Goal: Task Accomplishment & Management: Manage account settings

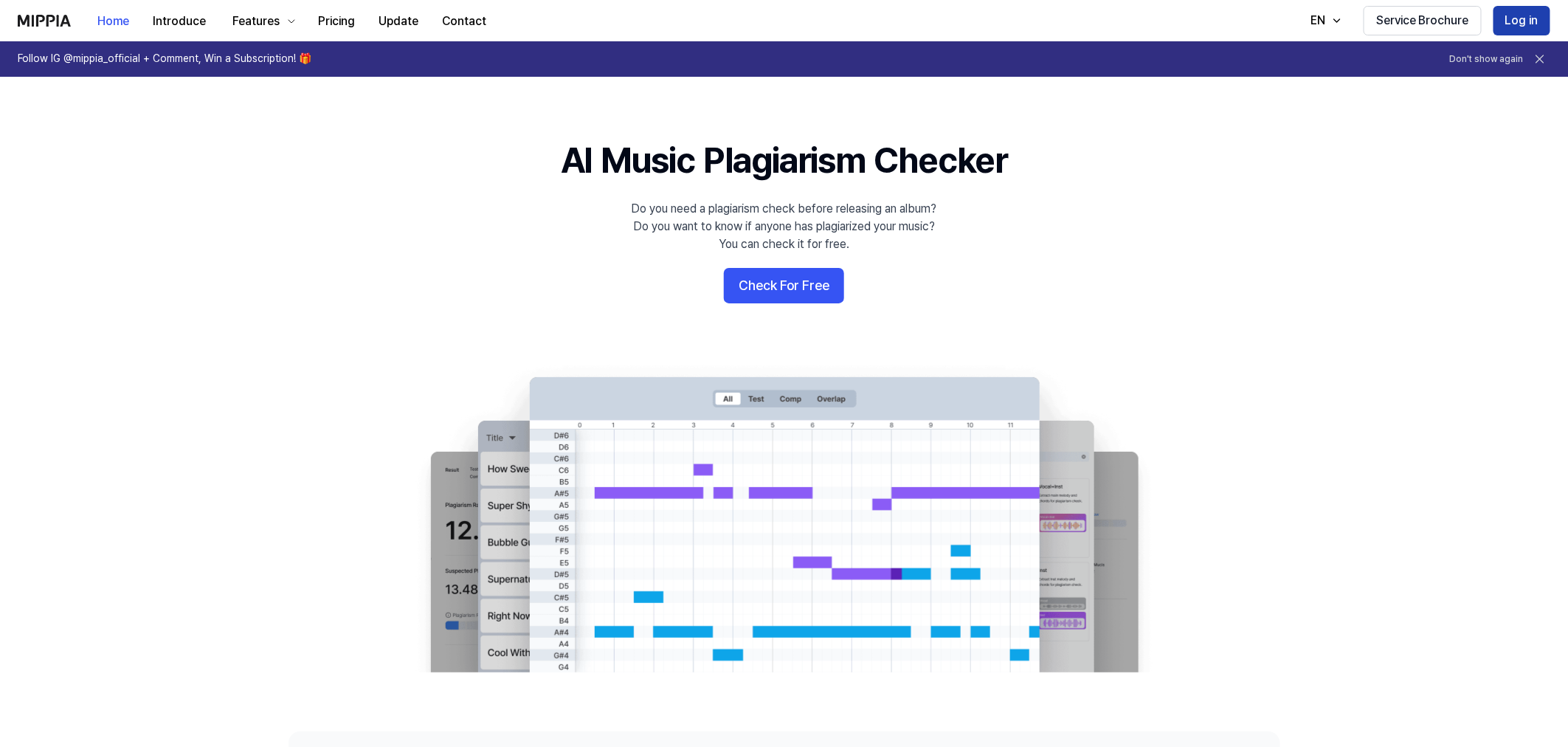
click at [1530, 10] on button "Log in" at bounding box center [1522, 21] width 57 height 29
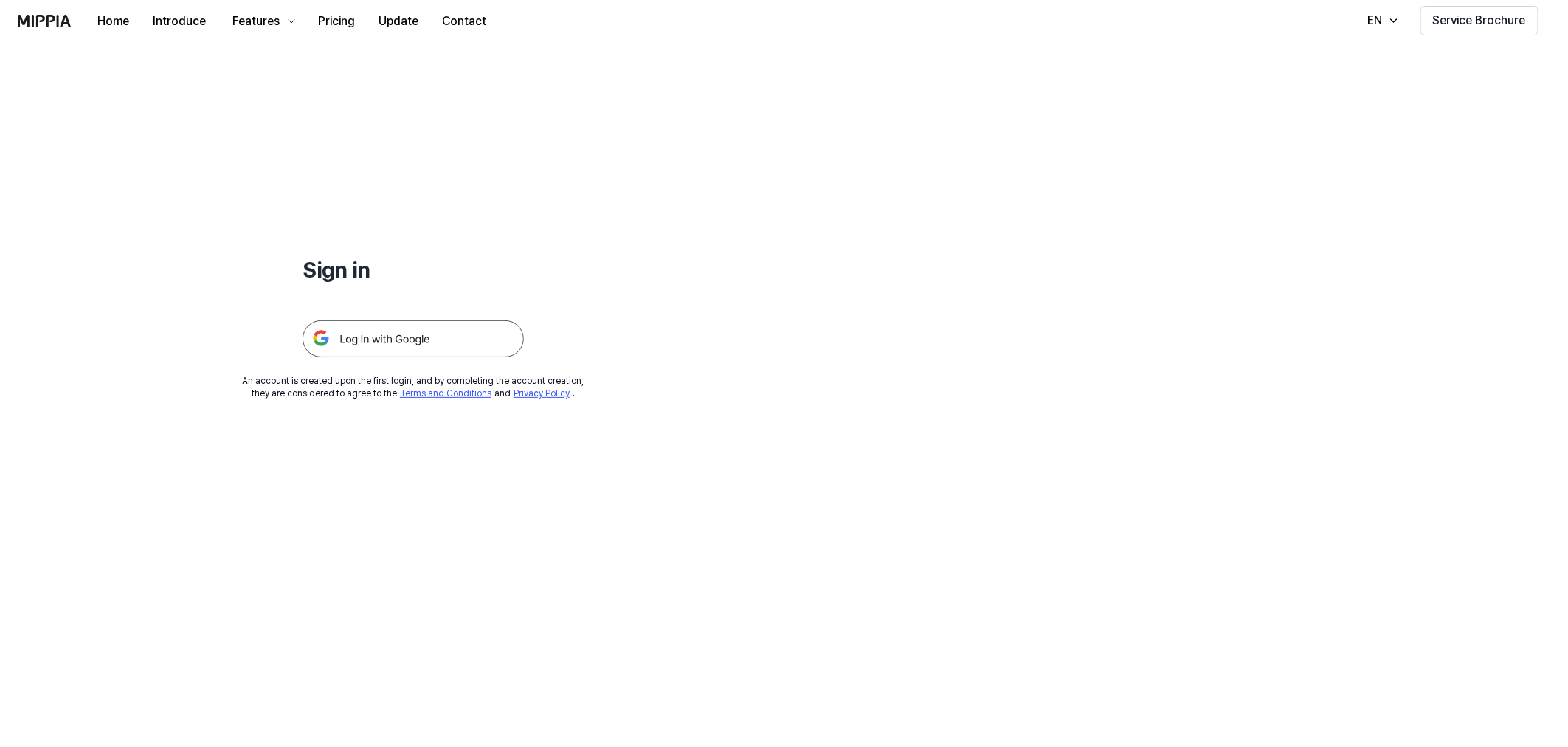
drag, startPoint x: 454, startPoint y: 330, endPoint x: 464, endPoint y: 330, distance: 10.0
click at [454, 330] on img at bounding box center [413, 338] width 221 height 37
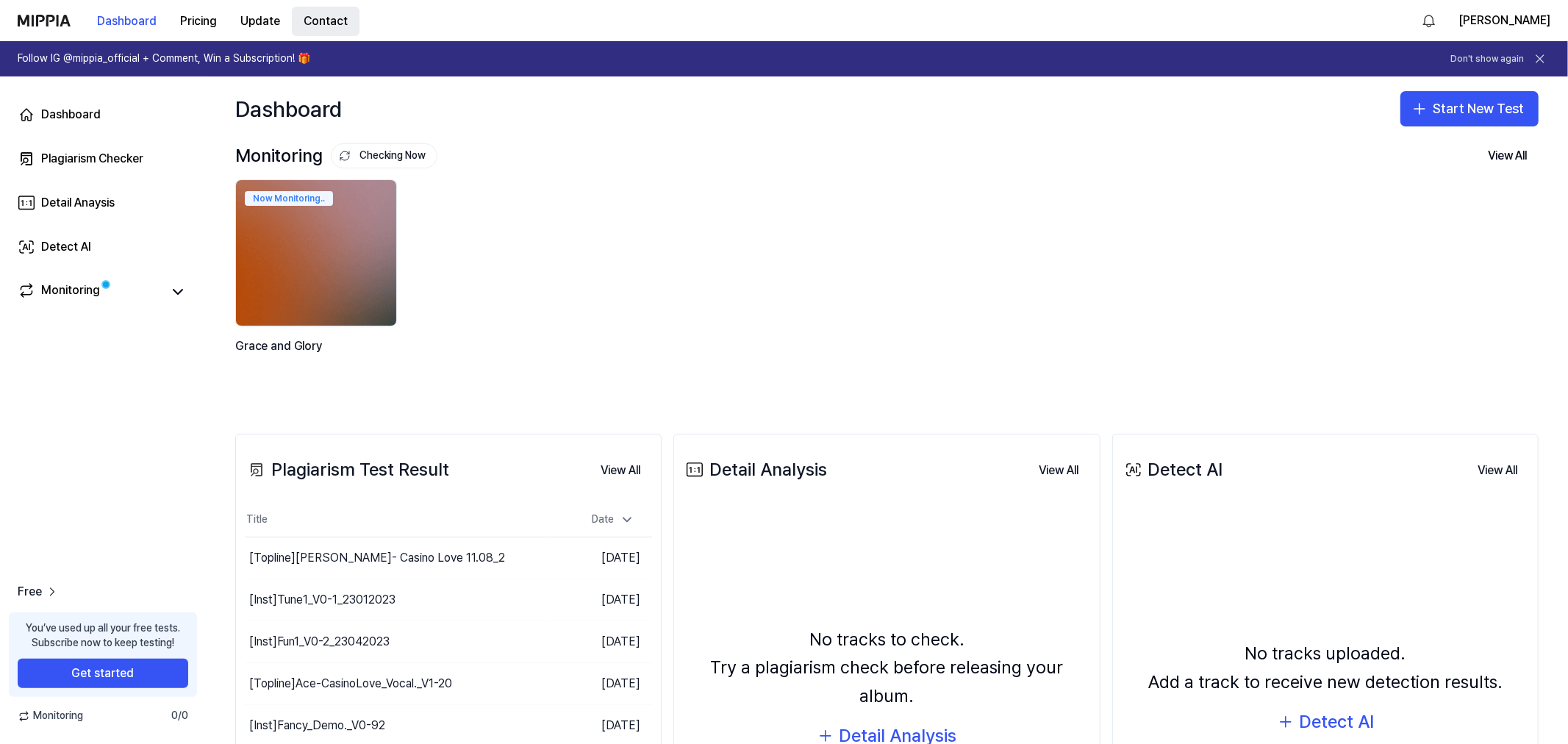
drag, startPoint x: 329, startPoint y: 11, endPoint x: 339, endPoint y: 22, distance: 14.9
click at [329, 11] on button "Contact" at bounding box center [325, 21] width 68 height 29
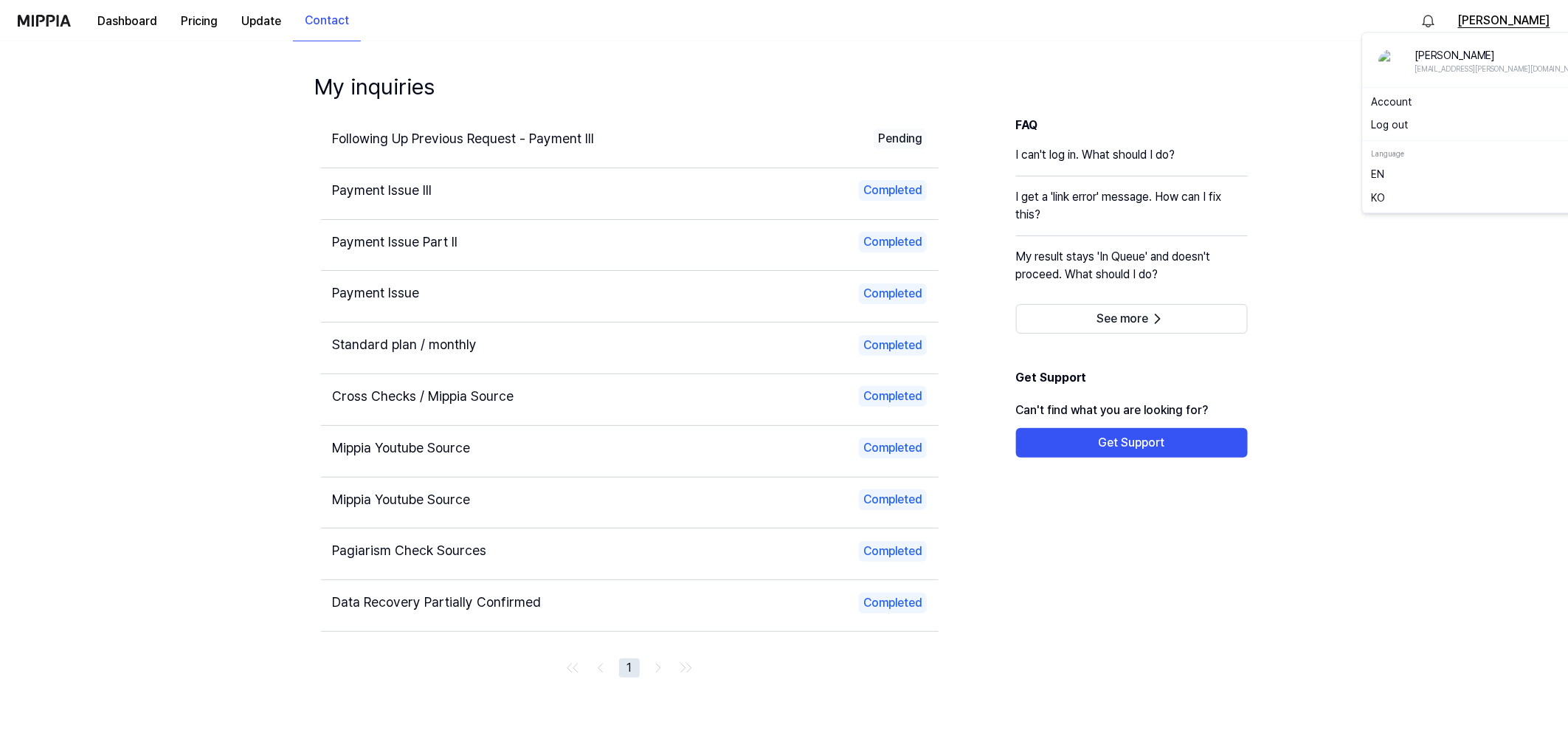
click at [1525, 25] on button "Christian Ramke" at bounding box center [1503, 21] width 92 height 18
click at [1392, 127] on button "Log out" at bounding box center [1483, 126] width 223 height 15
